Goal: Navigation & Orientation: Find specific page/section

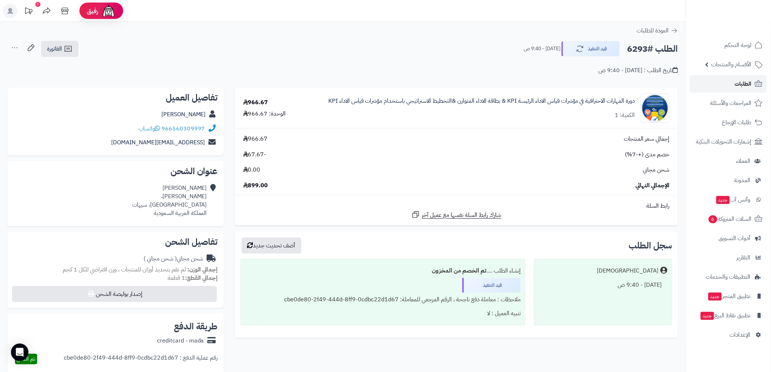
click at [748, 77] on link "الطلبات" at bounding box center [728, 83] width 76 height 17
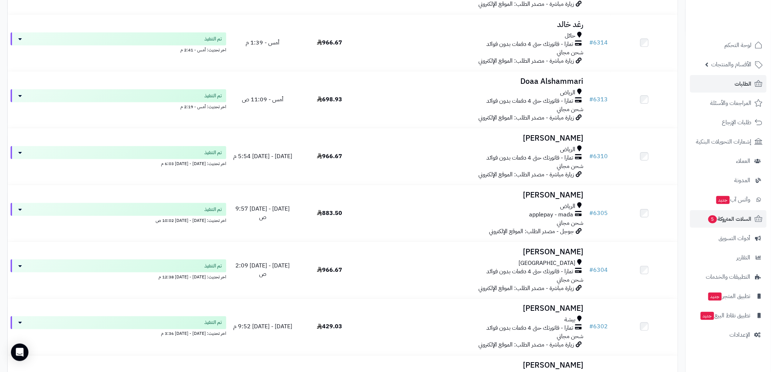
scroll to position [244, 0]
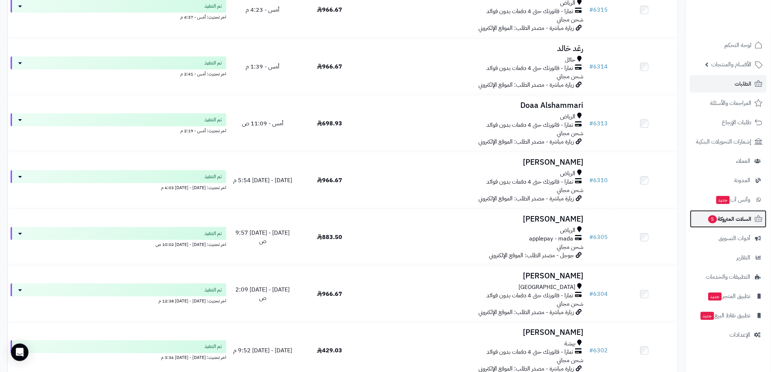
click at [751, 213] on link "السلات المتروكة 5" at bounding box center [728, 218] width 76 height 17
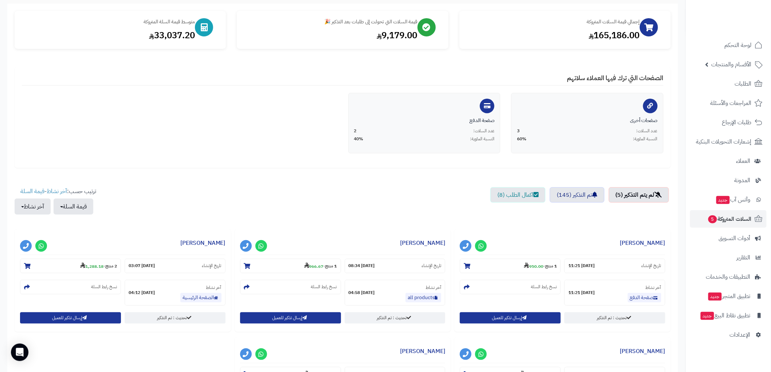
scroll to position [81, 0]
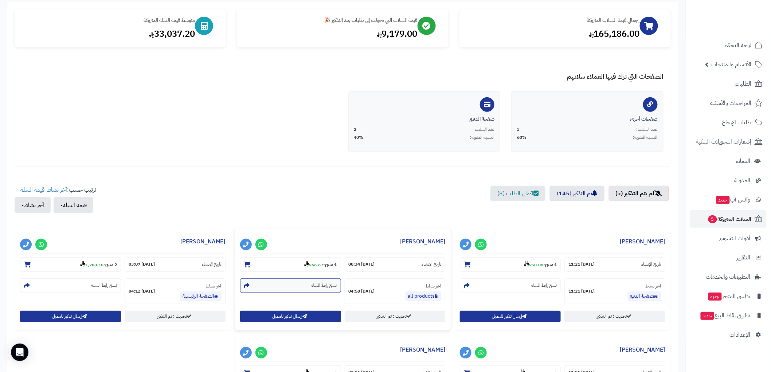
click at [319, 287] on small "نسخ رابط السلة" at bounding box center [324, 285] width 26 height 6
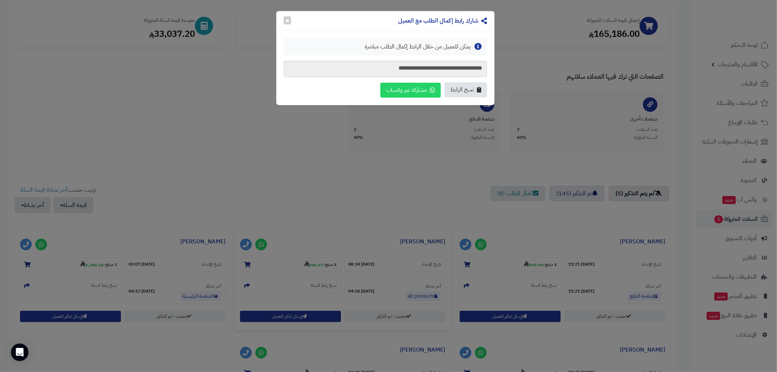
click at [471, 94] on span "نسخ الرابط" at bounding box center [462, 90] width 24 height 8
click at [289, 20] on button "×" at bounding box center [287, 20] width 7 height 8
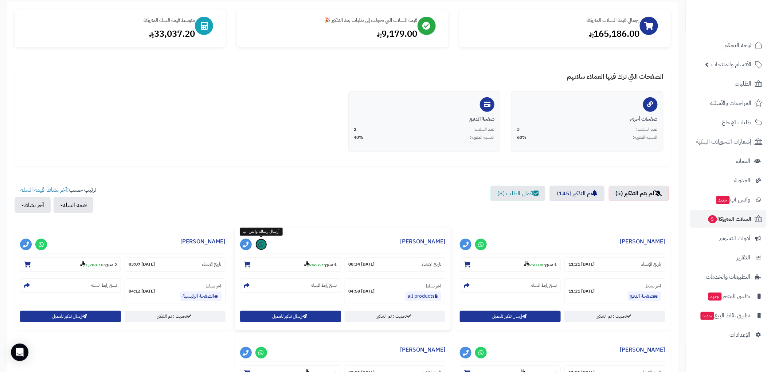
click at [259, 244] on icon at bounding box center [261, 244] width 5 height 6
click at [738, 45] on span "لوحة التحكم" at bounding box center [738, 45] width 27 height 10
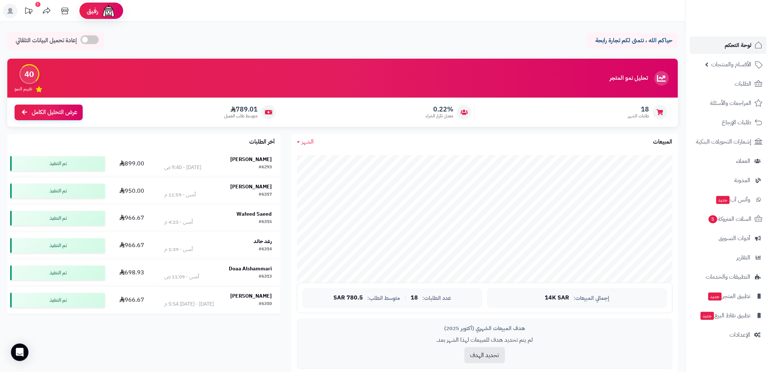
click at [730, 44] on span "لوحة التحكم" at bounding box center [738, 45] width 27 height 10
click at [745, 84] on span "الطلبات" at bounding box center [743, 84] width 17 height 10
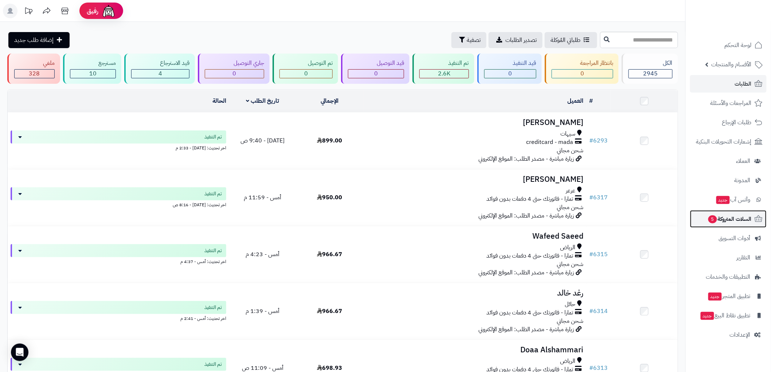
click at [732, 221] on span "السلات المتروكة 5" at bounding box center [729, 219] width 44 height 10
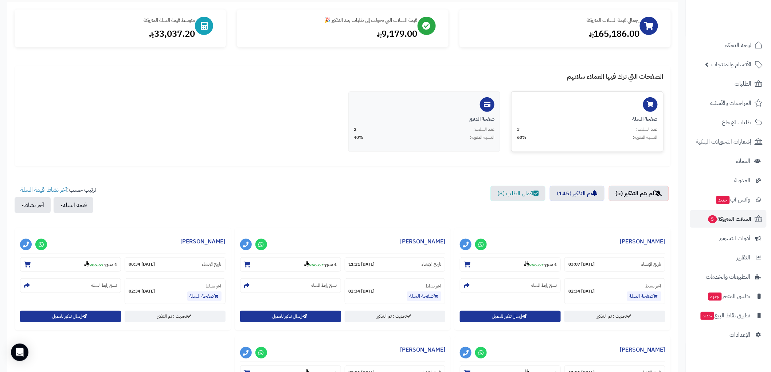
scroll to position [40, 0]
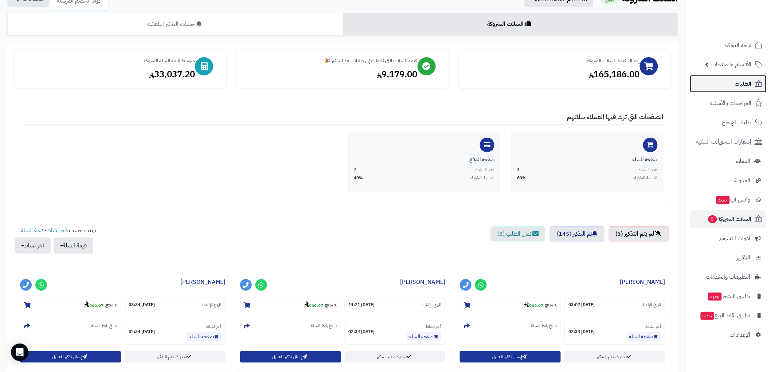
click at [723, 86] on link "الطلبات" at bounding box center [728, 83] width 76 height 17
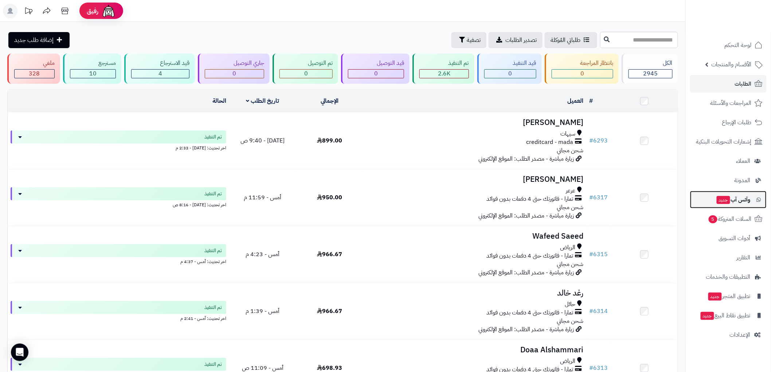
click at [743, 201] on span "وآتس آب جديد" at bounding box center [733, 199] width 35 height 10
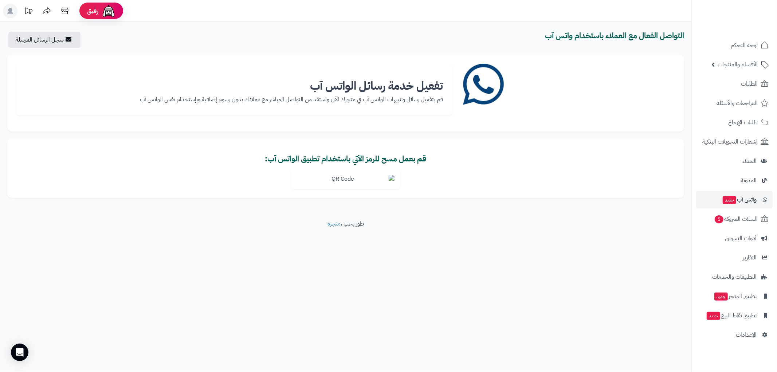
click at [390, 176] on img at bounding box center [345, 179] width 109 height 20
click at [750, 45] on span "لوحة التحكم" at bounding box center [744, 45] width 27 height 10
